Goal: Task Accomplishment & Management: Manage account settings

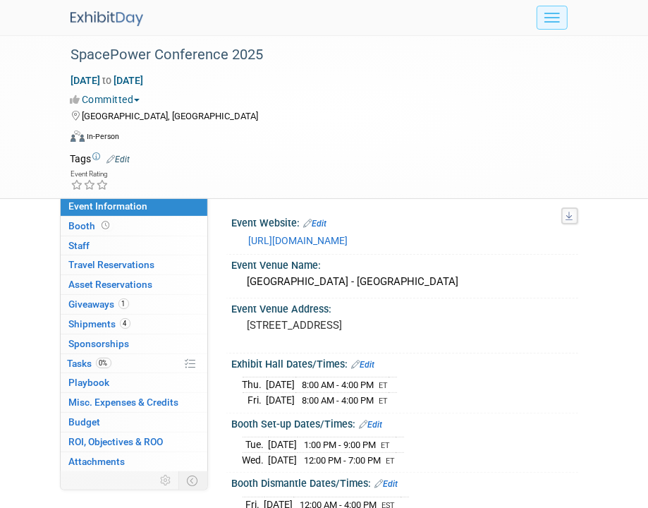
click at [559, 13] on span "Menu" at bounding box center [553, 13] width 16 height 1
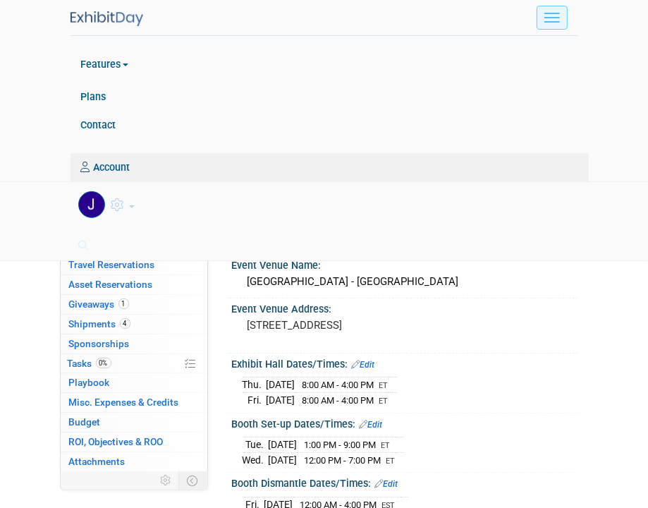
click at [557, 17] on span "Menu" at bounding box center [553, 17] width 16 height 1
click at [97, 11] on img at bounding box center [107, 18] width 73 height 15
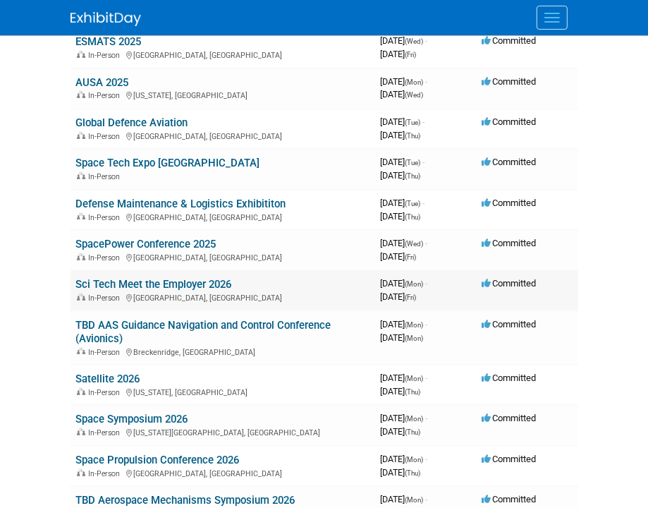
scroll to position [212, 0]
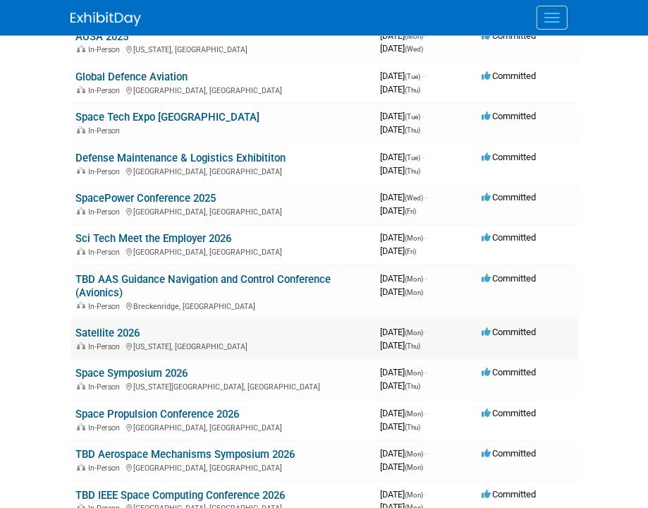
click at [133, 329] on link "Satellite 2026" at bounding box center [108, 333] width 64 height 13
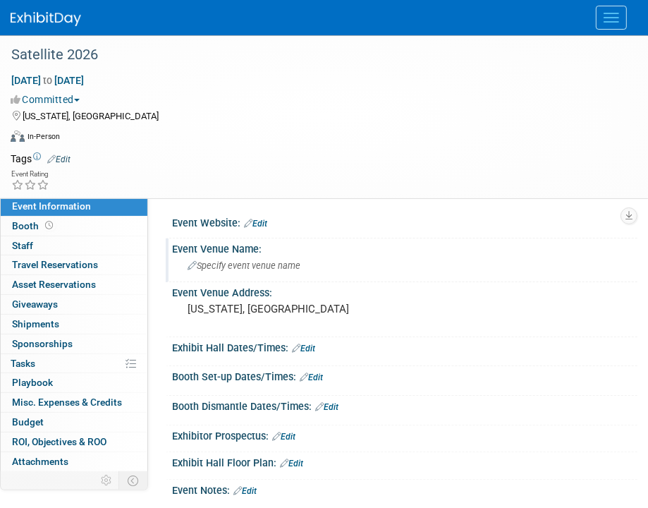
click at [270, 262] on span "Specify event venue name" at bounding box center [244, 265] width 113 height 11
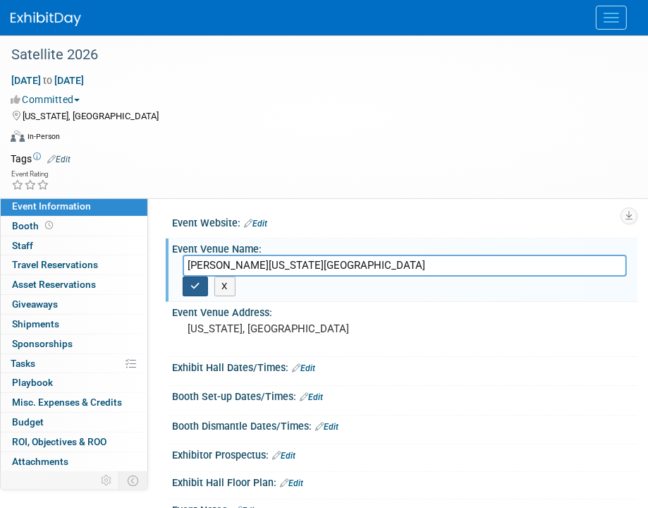
type input "Walter E Washington Convention Center"
click at [195, 284] on icon "button" at bounding box center [195, 285] width 10 height 9
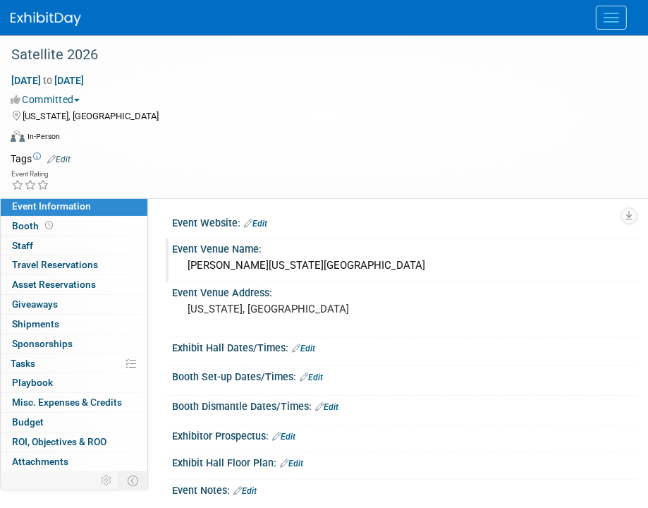
click at [229, 267] on div "Walter E Washington Convention Center" at bounding box center [405, 266] width 444 height 22
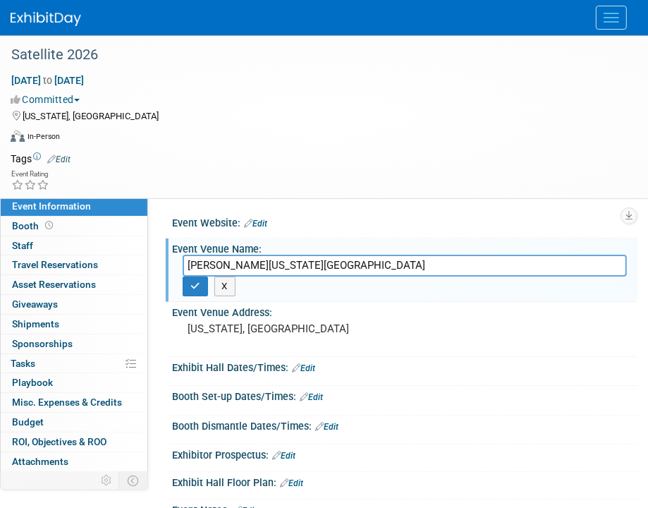
click at [226, 267] on input "Walter E Washington Convention Center" at bounding box center [405, 266] width 444 height 22
type input "Walter E. Washington Convention Center"
click at [194, 284] on icon "button" at bounding box center [195, 285] width 10 height 9
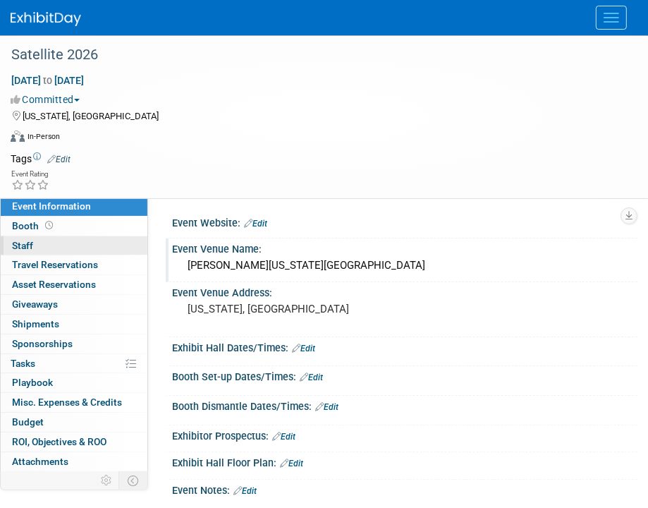
click at [56, 248] on link "0 Staff 0" at bounding box center [74, 245] width 147 height 19
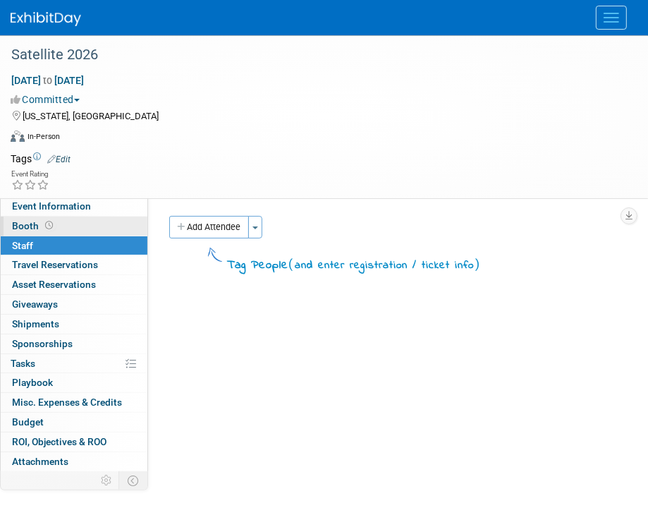
click at [67, 227] on link "Booth" at bounding box center [74, 226] width 147 height 19
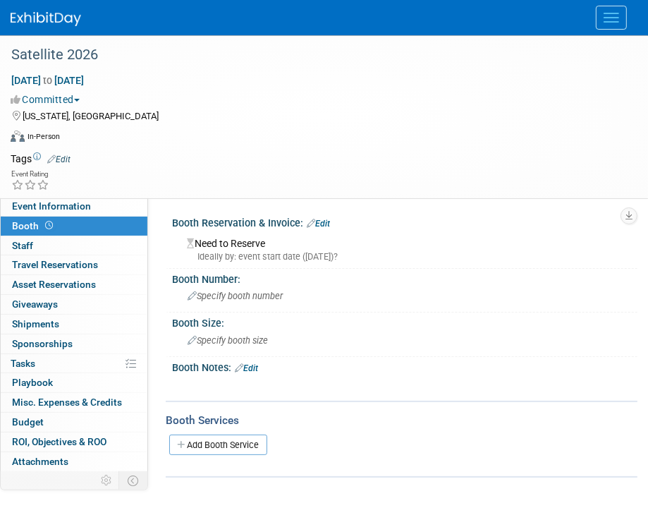
click at [257, 365] on link "Edit" at bounding box center [246, 368] width 23 height 10
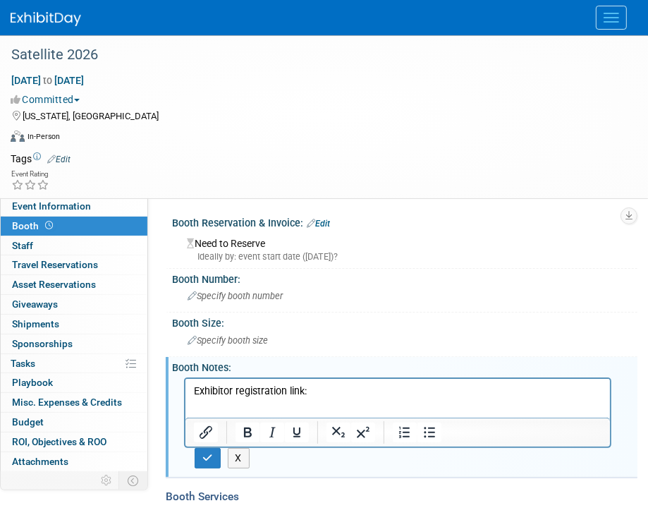
click at [347, 394] on p "Exhibitor registration link:" at bounding box center [397, 391] width 408 height 14
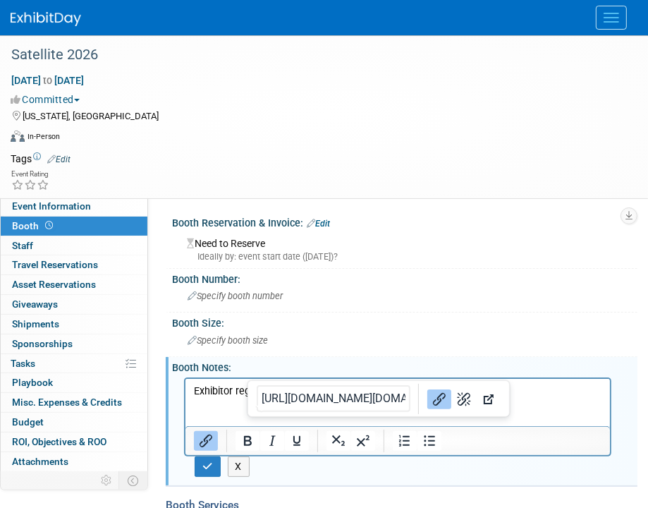
click at [265, 398] on p "Exhibitor registration link: https://www.compusystems.com/servlet/sar?site=EXH&…" at bounding box center [397, 391] width 408 height 14
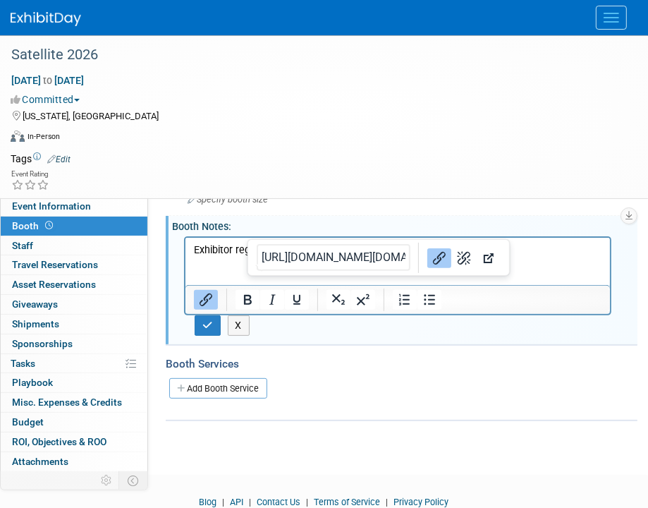
click at [214, 246] on p "Exhibitor registration link: https://www.compusystems.com/servlet/sar?site=EXH&…" at bounding box center [397, 250] width 408 height 14
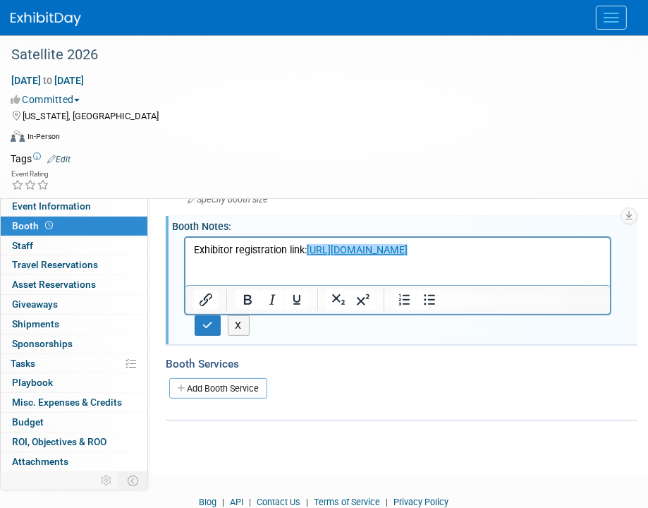
click at [304, 257] on p "Exhibitor registration link: https://www.compusystems.com/servlet/sar?site=EXH&…" at bounding box center [397, 250] width 408 height 14
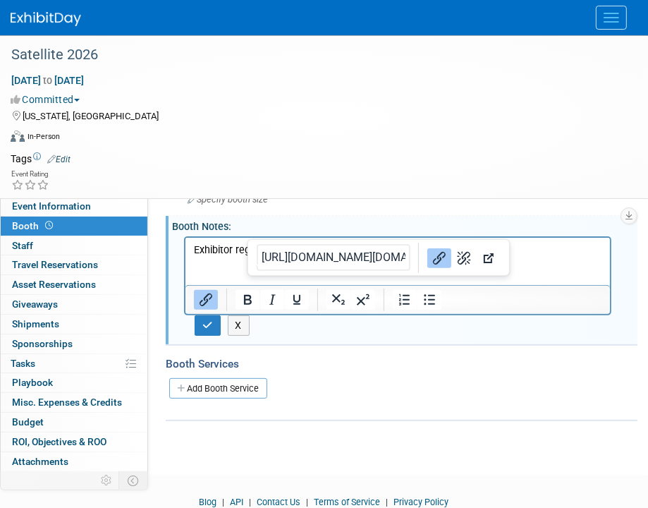
click at [304, 257] on p "Exhibitor registration link: https://www.compusystems.com/servlet/sar?site=EXH&…" at bounding box center [397, 250] width 408 height 14
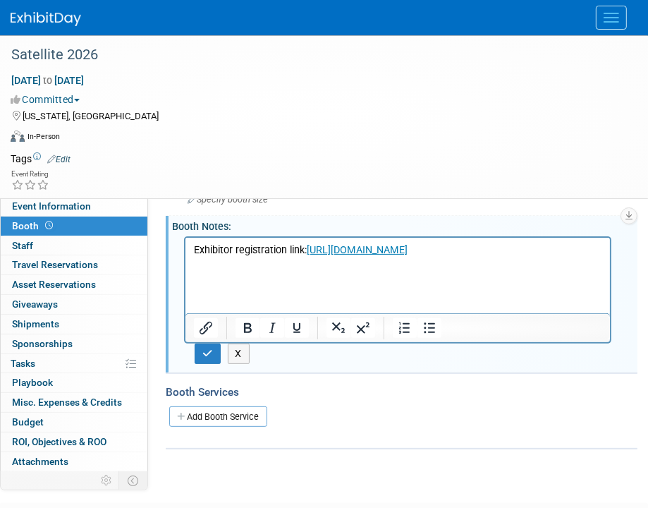
scroll to position [0, 0]
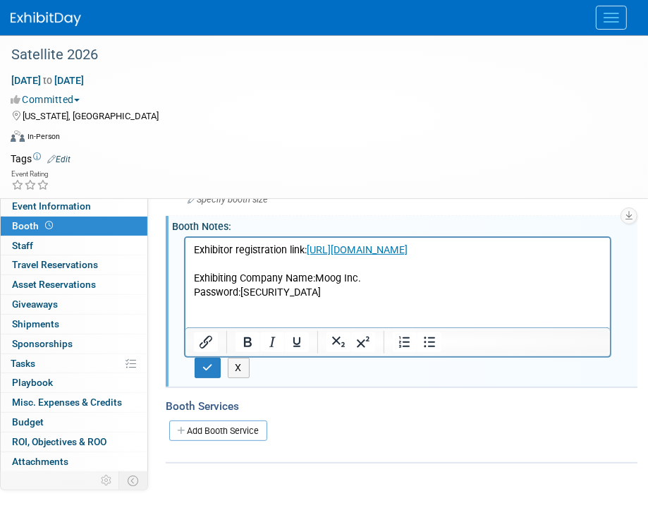
click at [194, 299] on p "Exhibiting Company Name:Moog Inc. Password:KBM999" at bounding box center [397, 285] width 408 height 28
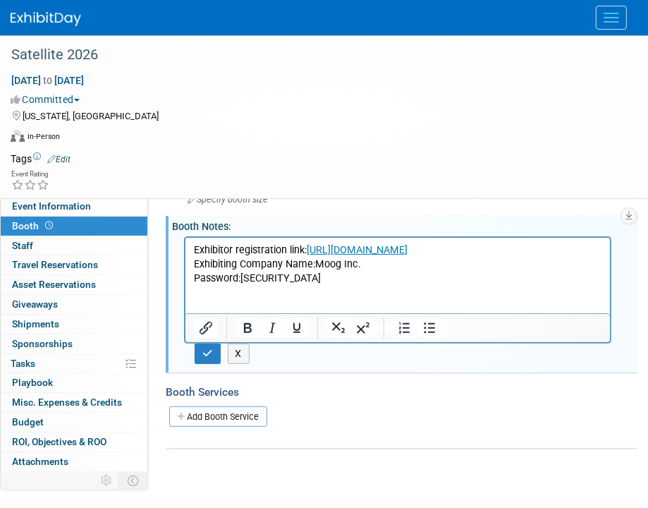
click at [286, 285] on p "Exhibiting Company Name:Moog Inc. Password:KBM999" at bounding box center [397, 271] width 408 height 28
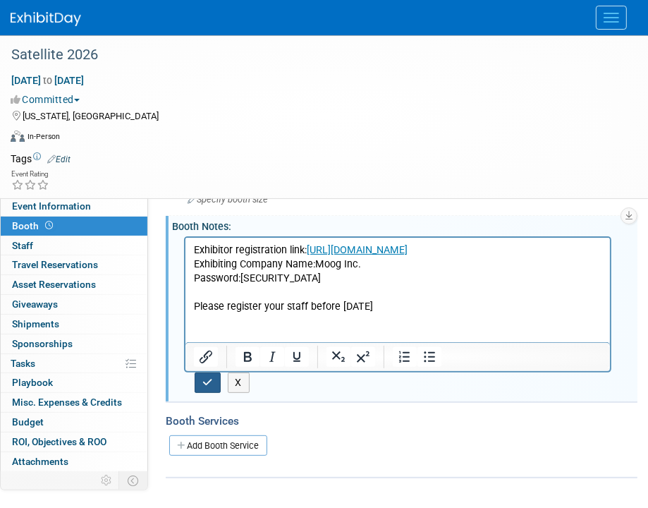
click at [212, 380] on icon "button" at bounding box center [207, 382] width 11 height 10
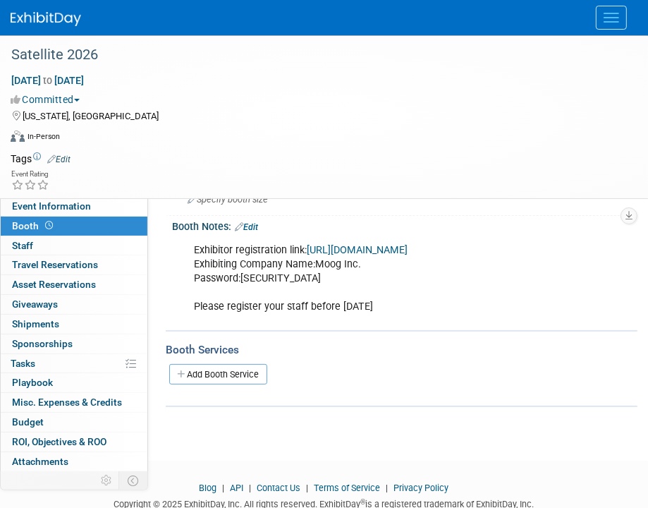
click at [378, 321] on div "Exhibitor registration link: https://www.compusystems.com/servlet/sar?site=EXH&…" at bounding box center [397, 278] width 427 height 85
click at [411, 321] on div "Exhibitor registration link: https://www.compusystems.com/servlet/sar?site=EXH&…" at bounding box center [397, 278] width 427 height 85
click at [255, 222] on link "Edit" at bounding box center [246, 227] width 23 height 10
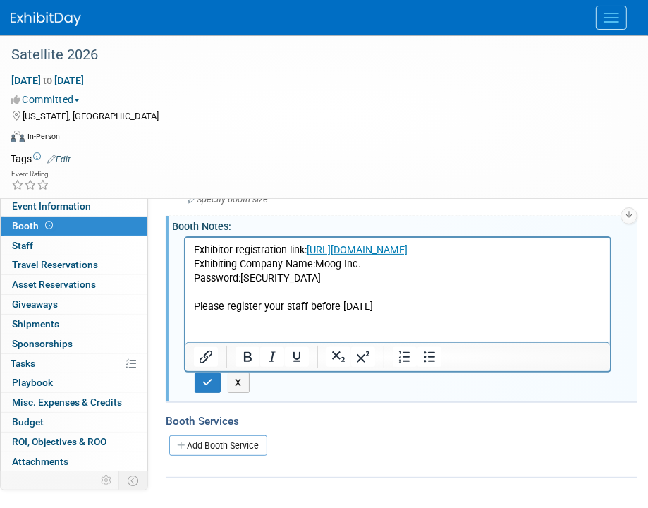
click at [439, 313] on p "Exhibitor registration link: https://www.compusystems.com/servlet/sar?site=EXH&…" at bounding box center [397, 278] width 408 height 71
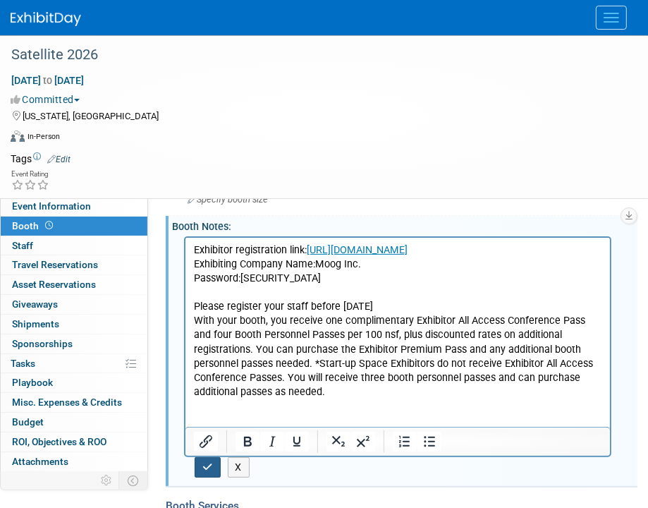
click at [202, 465] on icon "button" at bounding box center [207, 467] width 11 height 10
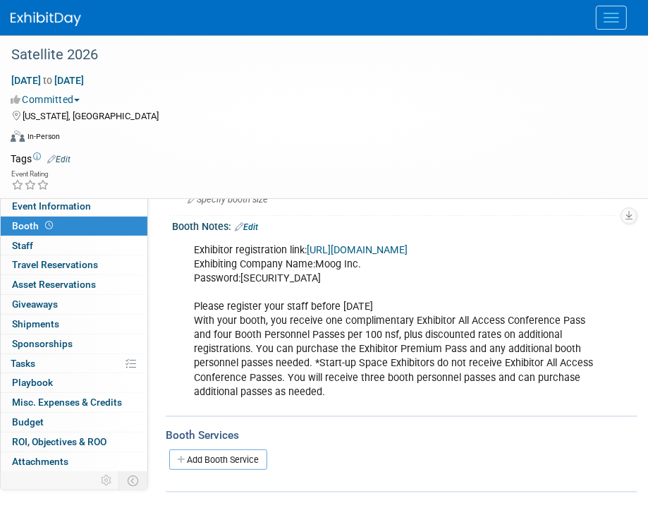
click at [252, 228] on link "Edit" at bounding box center [246, 227] width 23 height 10
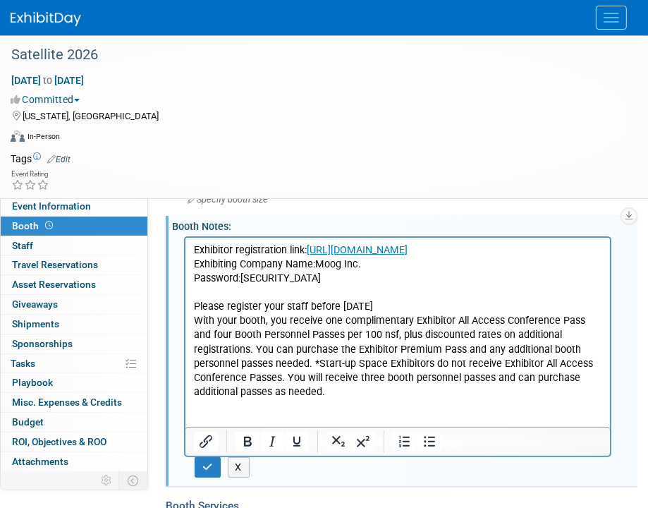
click at [194, 348] on p "Exhibitor registration link: https://www.compusystems.com/servlet/sar?site=EXH&…" at bounding box center [397, 321] width 408 height 156
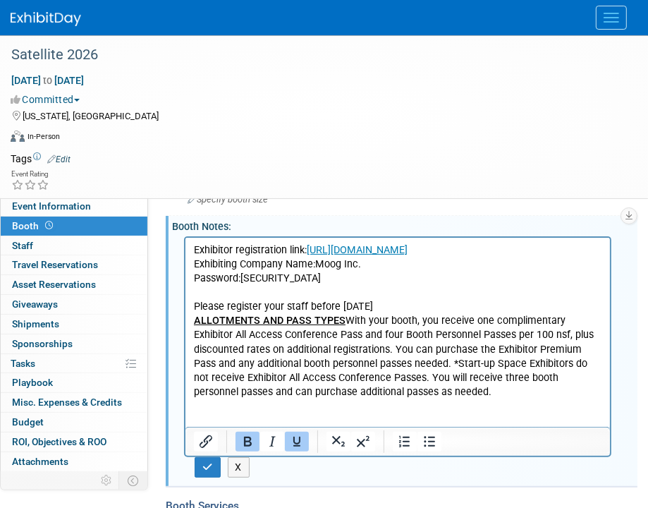
click at [341, 346] on p "Exhibitor registration link: https://www.compusystems.com/servlet/sar?site=EXH&…" at bounding box center [397, 321] width 408 height 156
click at [424, 399] on p "Exhibitor registration link: https://www.compusystems.com/servlet/sar?site=EXH&…" at bounding box center [397, 321] width 408 height 156
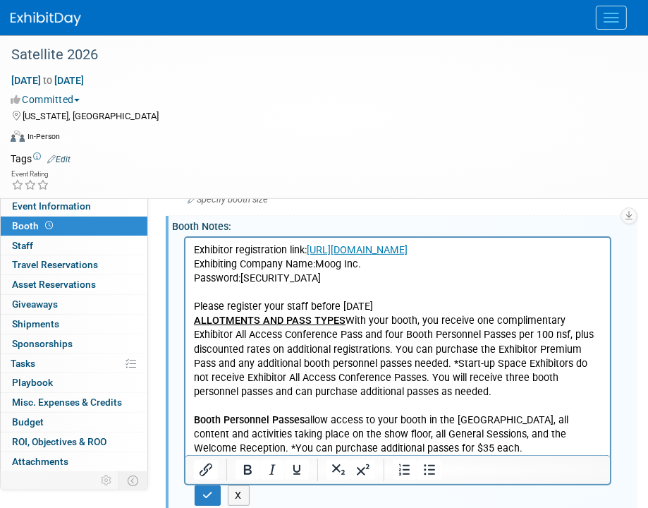
scroll to position [695, 0]
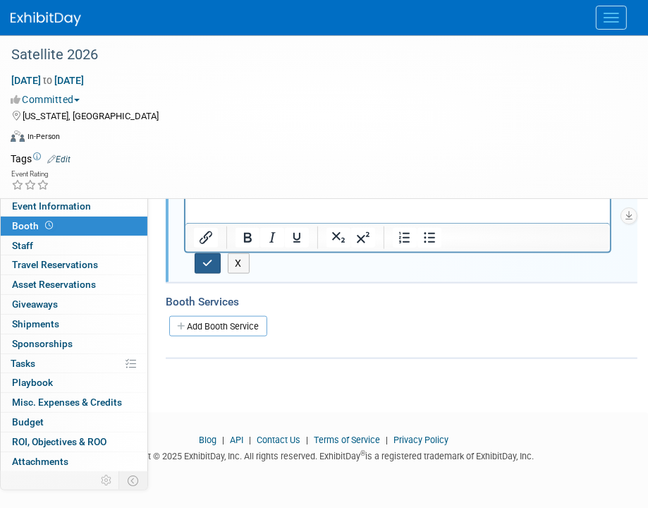
click at [209, 258] on icon "button" at bounding box center [207, 263] width 11 height 10
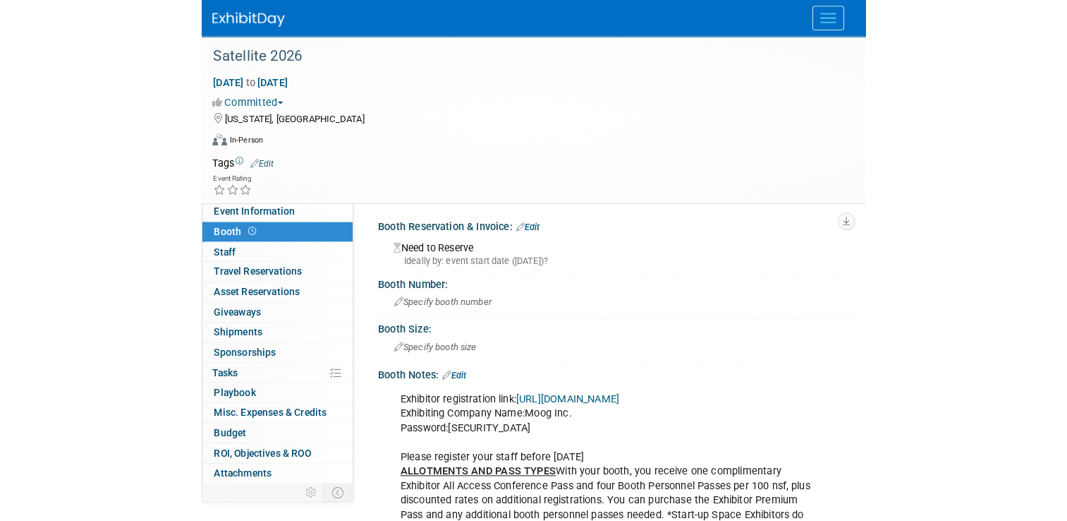
scroll to position [0, 0]
